Goal: Complete application form: Complete application form

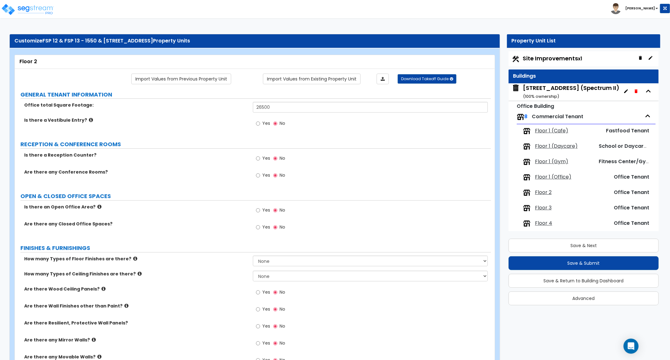
scroll to position [176, 0]
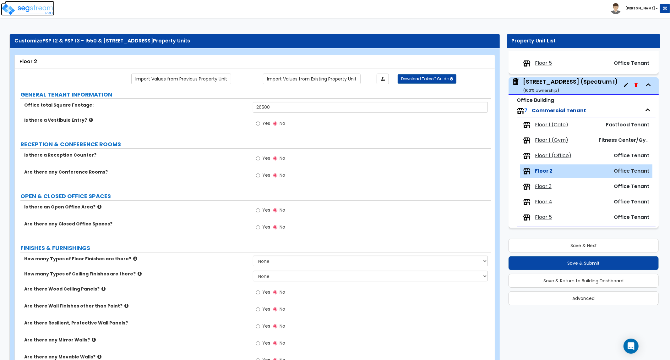
click at [23, 9] on img at bounding box center [27, 9] width 53 height 13
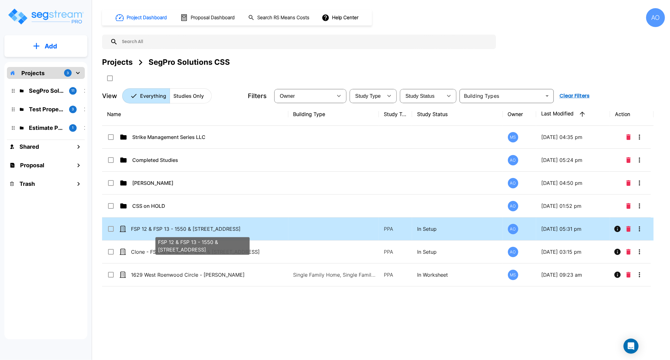
click at [161, 228] on p "FSP 12 & FSP 13 - 1550 & [STREET_ADDRESS]" at bounding box center [202, 229] width 143 height 8
checkbox input "false"
click at [161, 228] on p "FSP 12 & FSP 13 - 1550 & [STREET_ADDRESS]" at bounding box center [202, 229] width 143 height 8
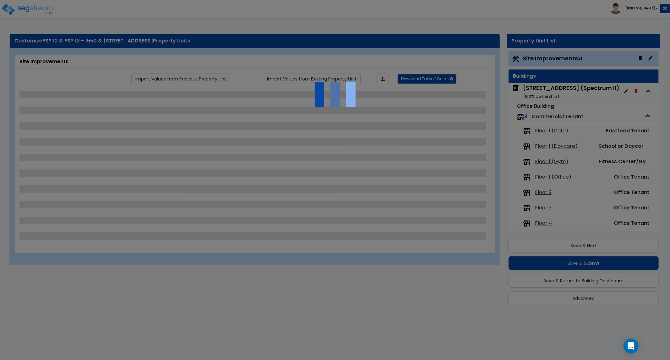
scroll to position [1, 0]
select select "2"
select select "1"
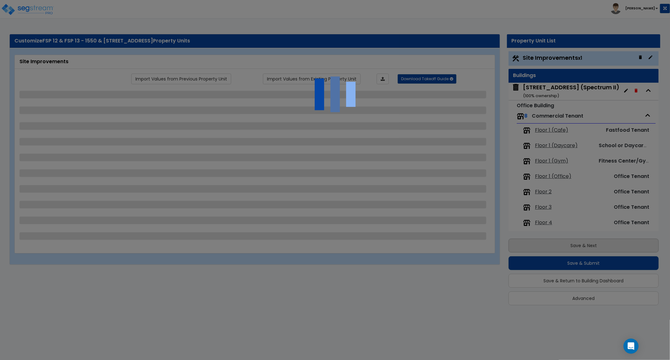
select select "2"
select select "1"
select select "2"
select select "4"
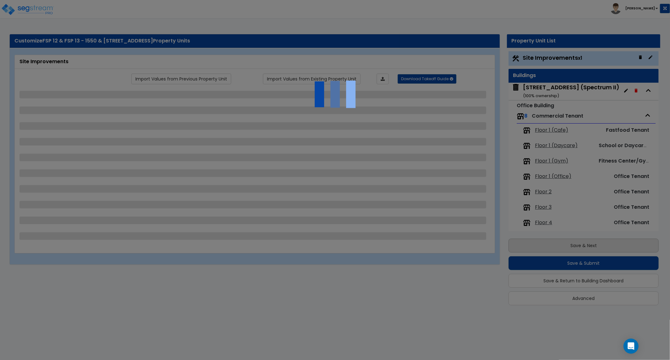
select select "2"
select select "1"
select select "4"
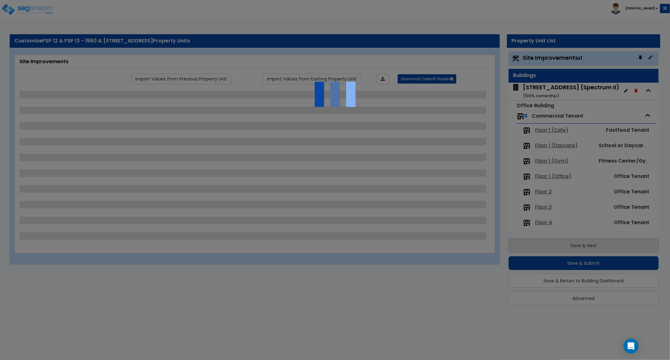
select select "2"
select select "1"
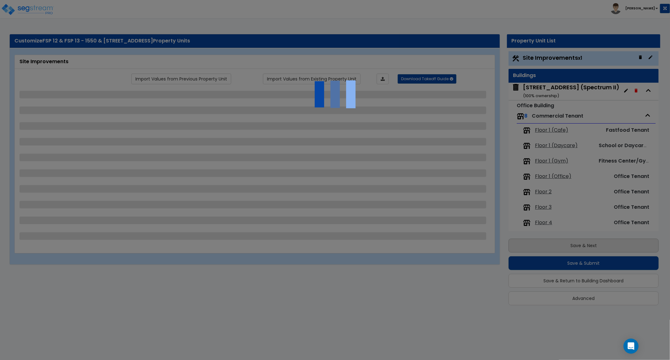
select select "7"
select select "2"
select select "1"
select select "4"
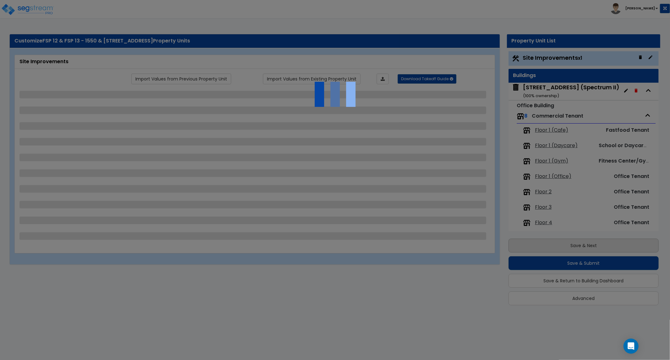
select select "2"
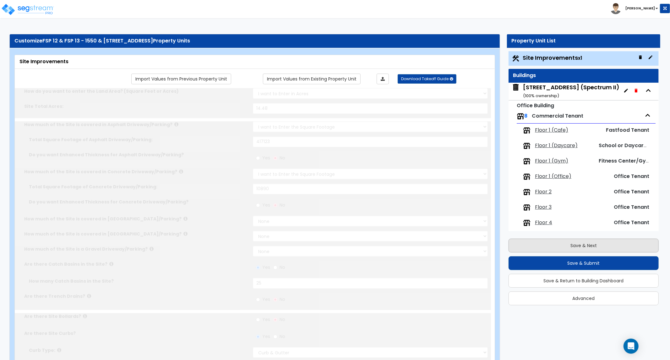
scroll to position [0, 0]
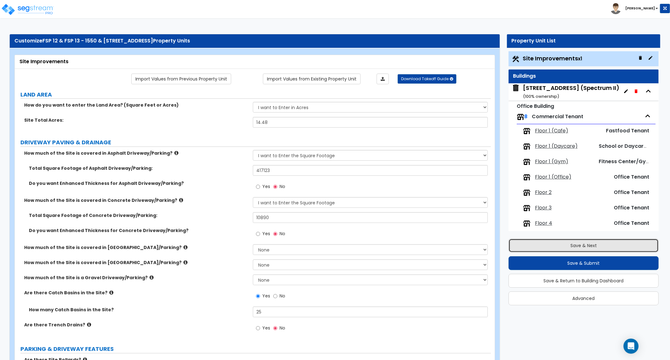
click at [591, 244] on button "Save & Next" at bounding box center [584, 245] width 150 height 14
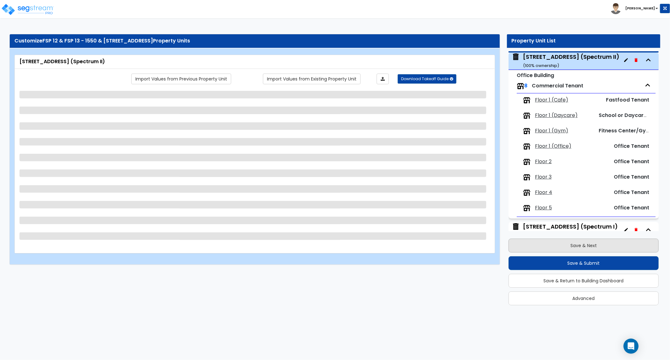
scroll to position [32, 0]
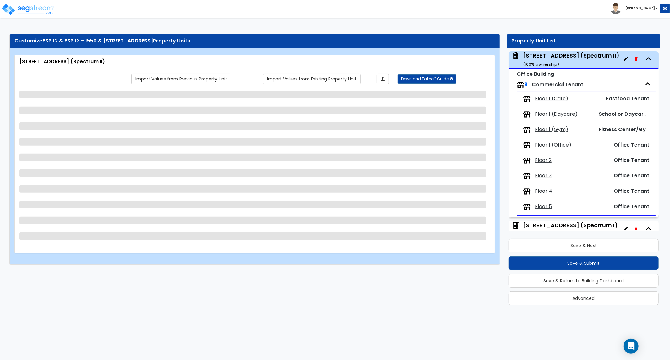
select select "4"
select select "2"
select select "3"
select select "5"
select select "13"
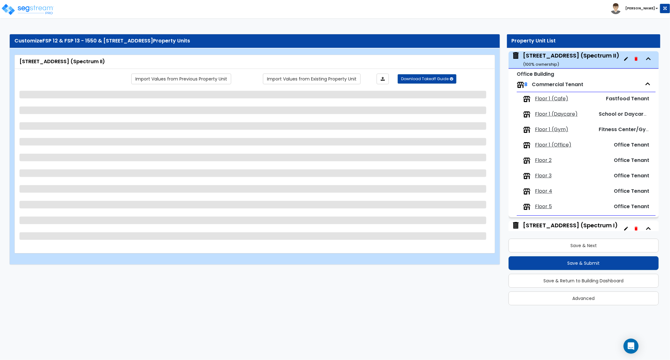
select select "2"
select select "6"
select select "2"
select select "1"
select select "3"
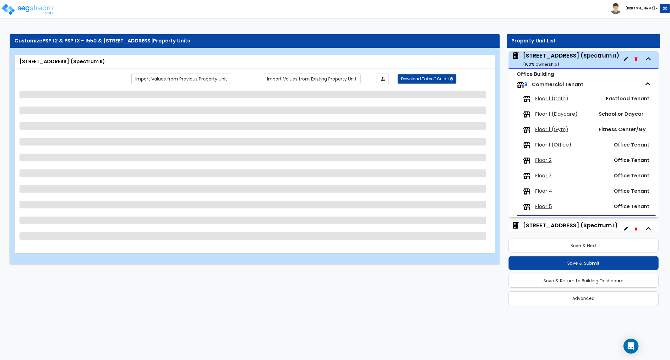
select select "1"
select select "3"
select select "2"
select select "1"
select select "2"
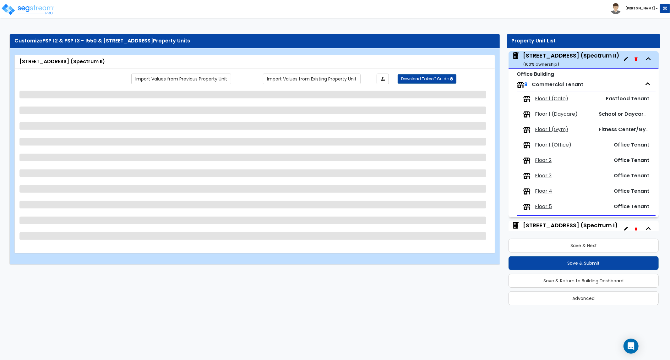
select select "2"
select select "3"
select select "1"
select select "2"
select select "1"
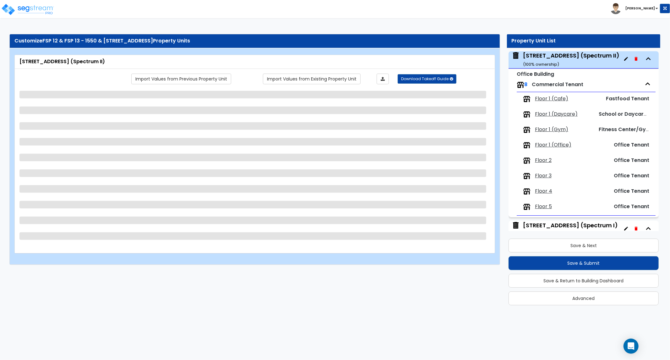
select select "6"
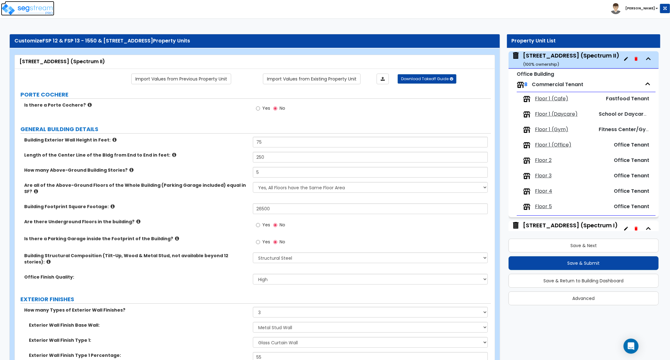
click at [39, 5] on img at bounding box center [27, 9] width 53 height 13
